Goal: Entertainment & Leisure: Consume media (video, audio)

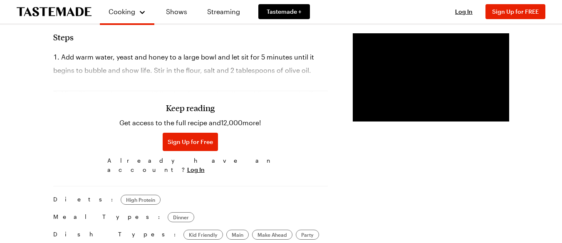
scroll to position [610, 0]
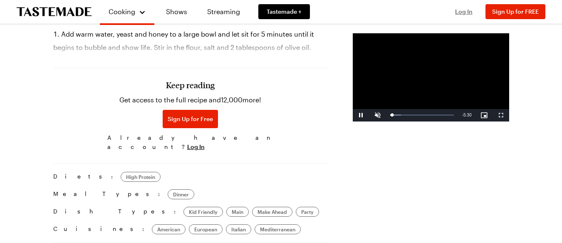
click at [470, 9] on span "Log In" at bounding box center [463, 11] width 17 height 7
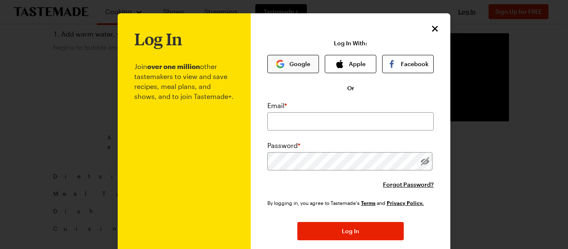
click at [288, 68] on button "Google" at bounding box center [293, 64] width 52 height 18
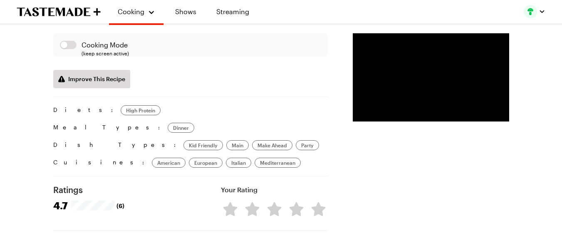
scroll to position [970, 0]
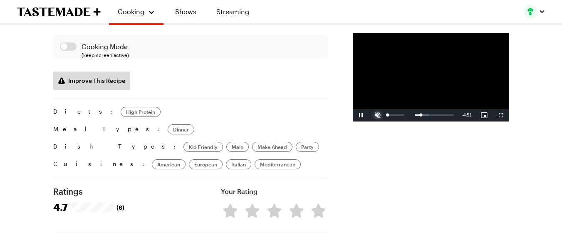
click at [369, 115] on span "Video Player" at bounding box center [377, 115] width 17 height 0
click at [390, 116] on div "Loaded : 35.30% 1:26 2:13" at bounding box center [422, 115] width 64 height 2
click at [390, 116] on div "Loaded : 46.91% 1:48 1:46" at bounding box center [422, 115] width 64 height 2
click at [386, 121] on div "Loaded : 49.93% 1:15 1:48" at bounding box center [422, 115] width 72 height 12
click at [386, 121] on div "Loaded : 43.97% 1:29 1:32" at bounding box center [422, 115] width 72 height 12
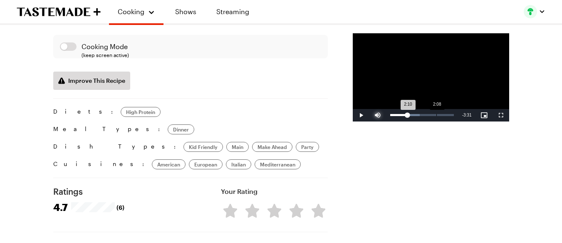
click at [386, 121] on div "Loaded : 46.91% 2:08 2:10" at bounding box center [422, 115] width 72 height 12
click at [390, 116] on div "Loaded : 58.54% 2:03 2:01" at bounding box center [422, 115] width 64 height 2
click at [501, 115] on span "Video Player" at bounding box center [500, 115] width 17 height 0
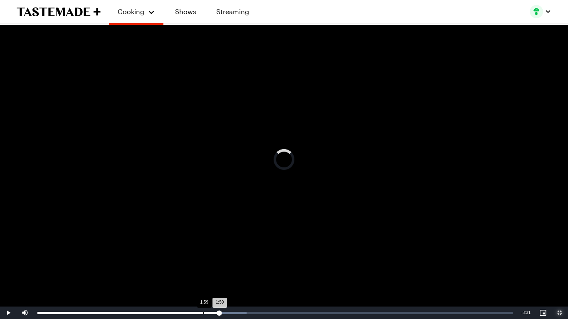
click at [203, 242] on div "Loaded : 43.97% 1:59 1:59" at bounding box center [274, 313] width 475 height 2
click at [180, 242] on div "Loaded : 35.30% 1:42 1:42" at bounding box center [275, 313] width 484 height 12
click at [190, 242] on div "Loaded : 41.03% 1:49 1:49" at bounding box center [275, 313] width 484 height 12
click at [198, 242] on div "Loaded : 43.97% 1:55 1:49" at bounding box center [275, 313] width 484 height 12
click at [195, 242] on div "1:53" at bounding box center [195, 313] width 0 height 2
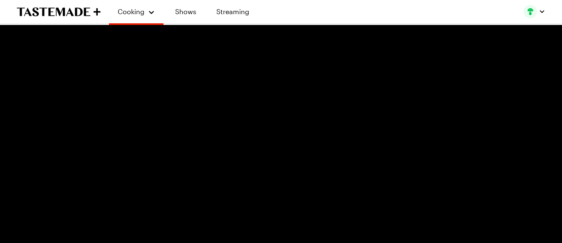
scroll to position [859, 0]
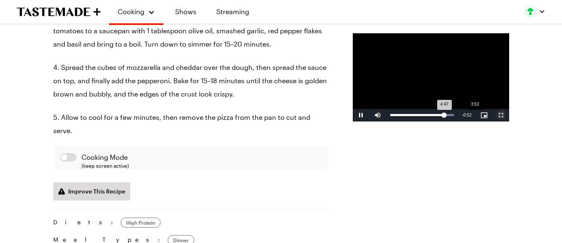
click at [414, 116] on div "4:47" at bounding box center [417, 115] width 54 height 2
click at [499, 115] on span "Video Player" at bounding box center [500, 115] width 17 height 0
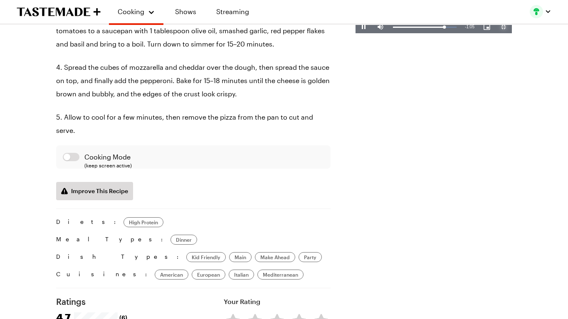
type textarea "x"
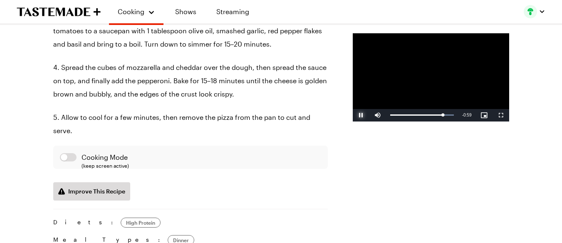
click at [353, 115] on span "Video Player" at bounding box center [361, 115] width 17 height 0
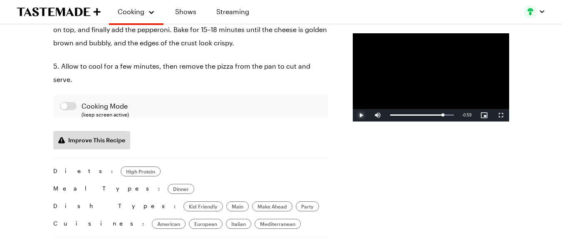
scroll to position [832, 0]
